Goal: Task Accomplishment & Management: Manage account settings

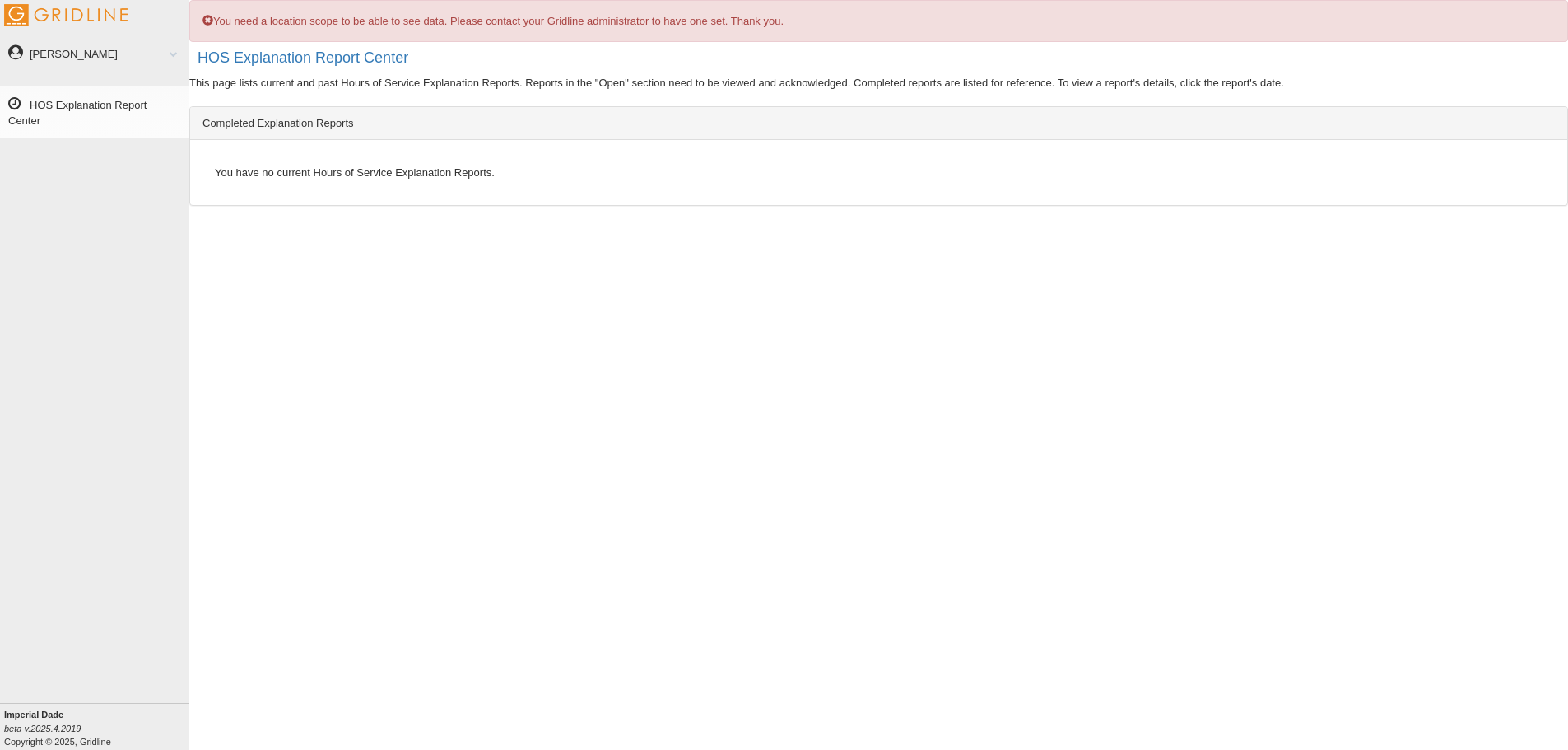
click at [174, 57] on span at bounding box center [167, 53] width 21 height 9
click at [52, 150] on link "Log Out" at bounding box center [109, 149] width 160 height 30
click at [132, 66] on link "[PERSON_NAME]" at bounding box center [95, 53] width 190 height 37
click at [42, 150] on link "Log Out" at bounding box center [109, 149] width 160 height 30
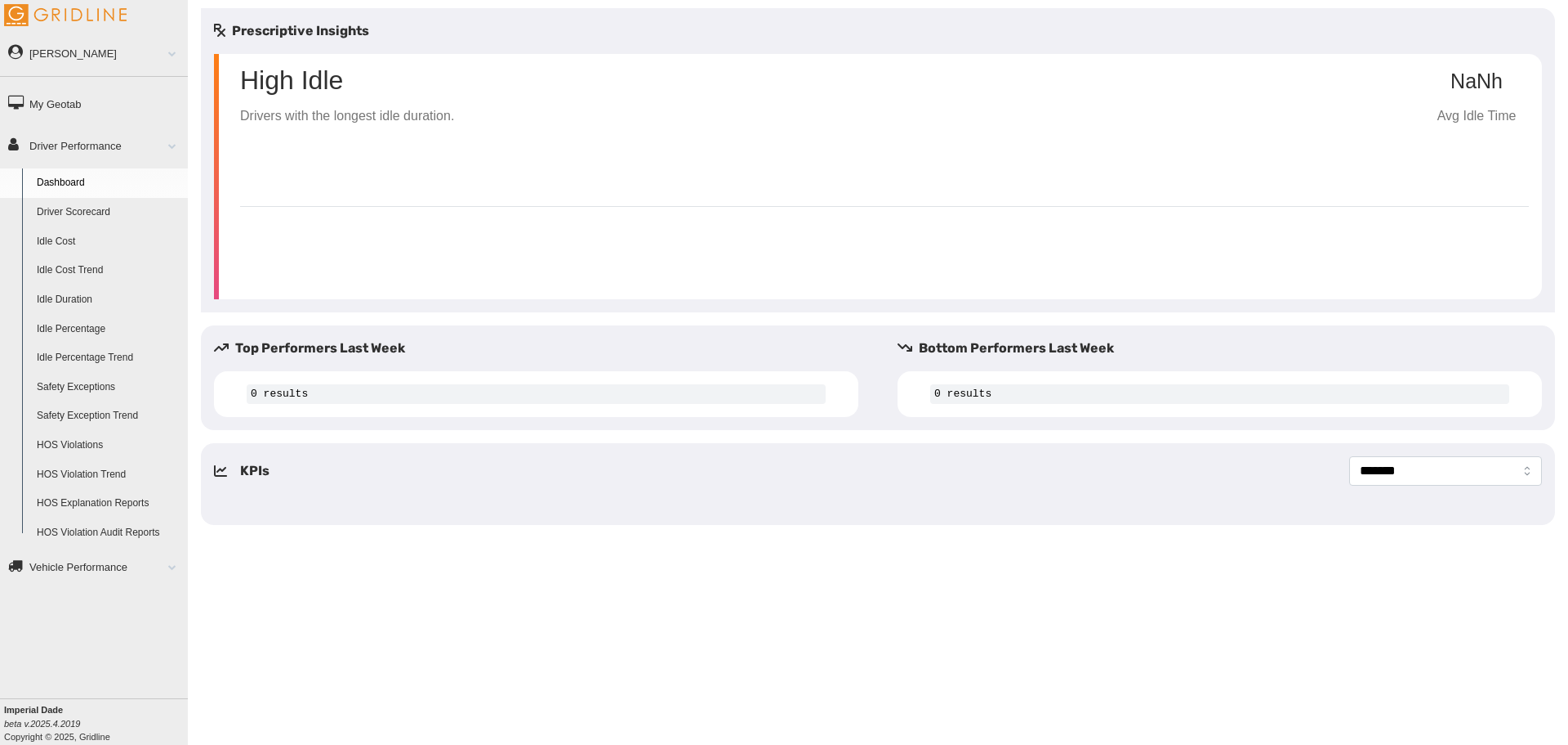
click at [164, 564] on span at bounding box center [166, 566] width 21 height 9
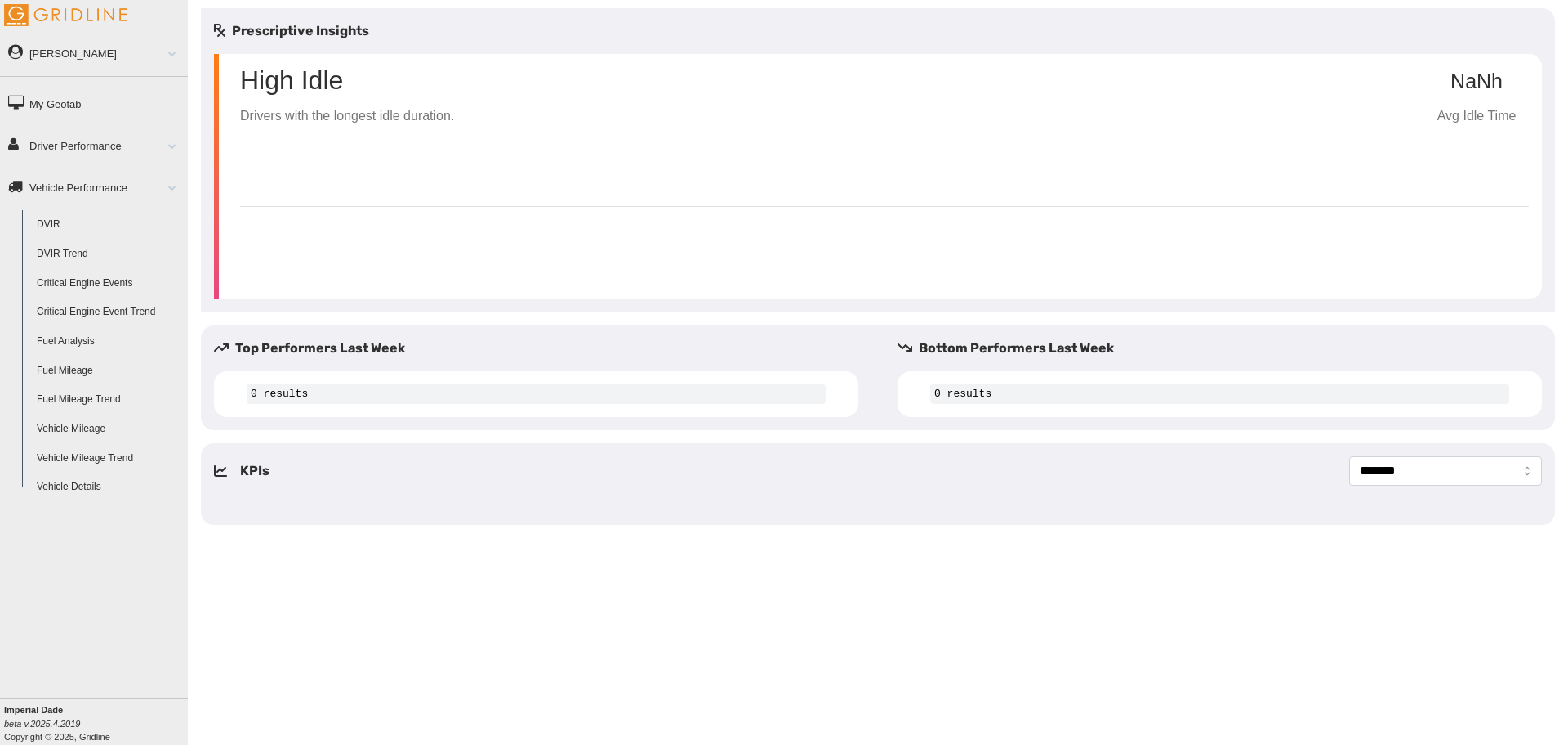
click at [165, 562] on div "Eugene Thomas Feedback/Support Privacy Policy Log Out My Geotab Driver Performa…" at bounding box center [94, 372] width 188 height 745
click at [170, 52] on span at bounding box center [166, 53] width 21 height 9
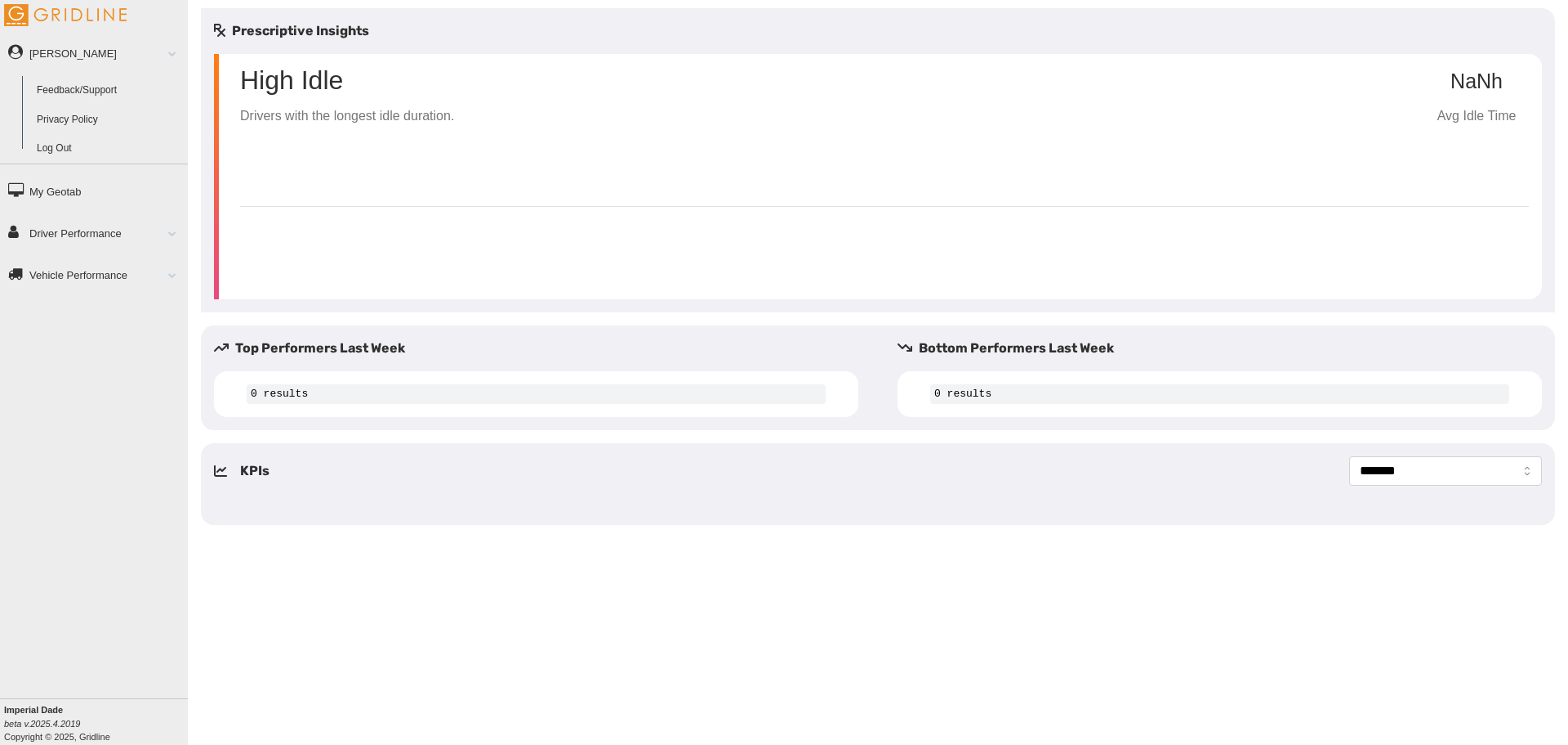
click at [28, 146] on li "Log Out" at bounding box center [94, 148] width 188 height 30
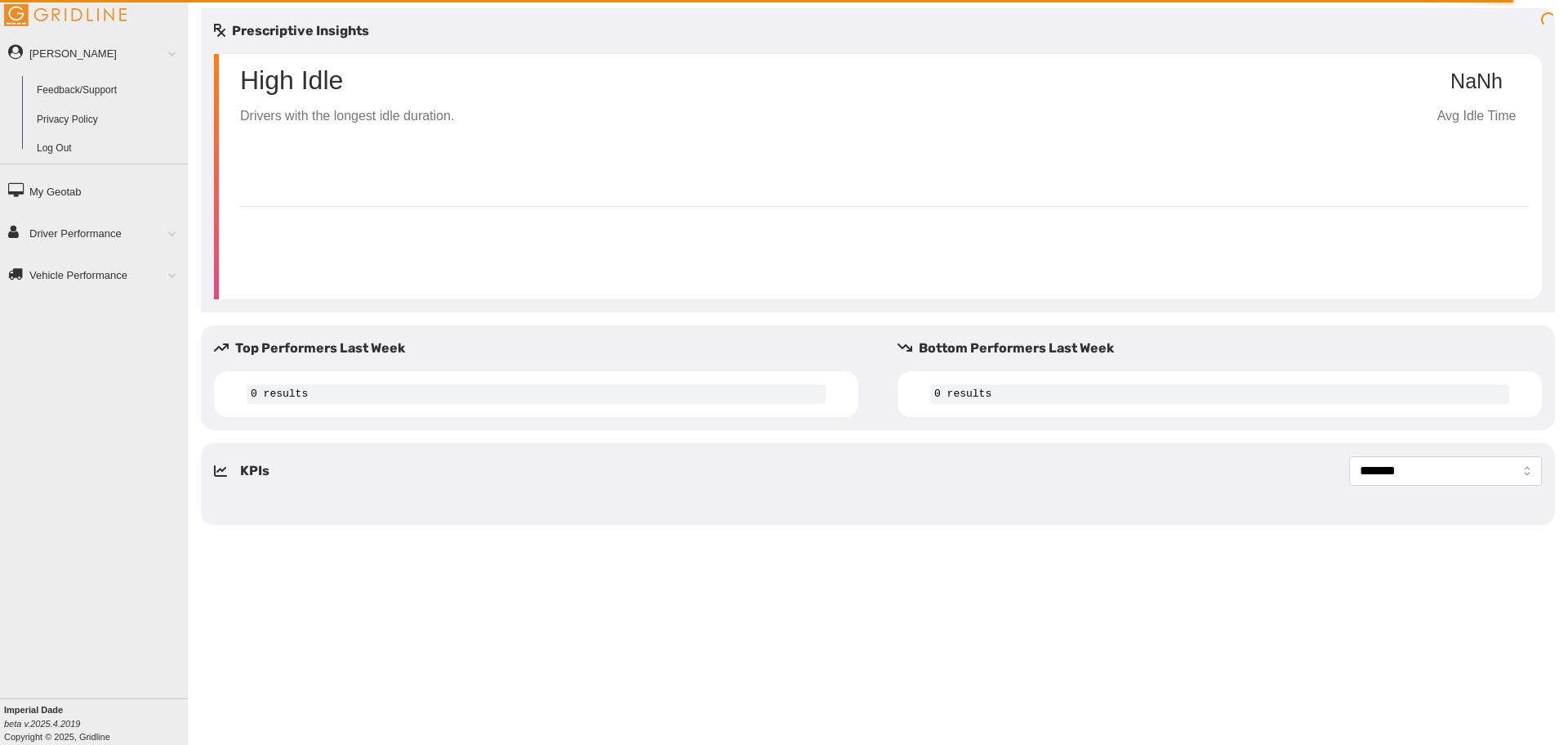
click at [50, 146] on link "Log Out" at bounding box center [109, 148] width 159 height 30
